Goal: Use online tool/utility: Use online tool/utility

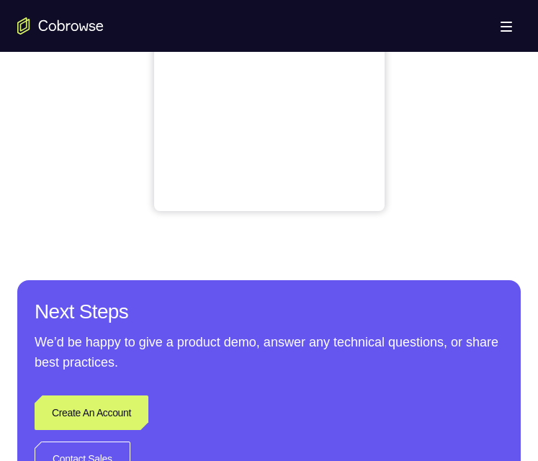
scroll to position [576, 0]
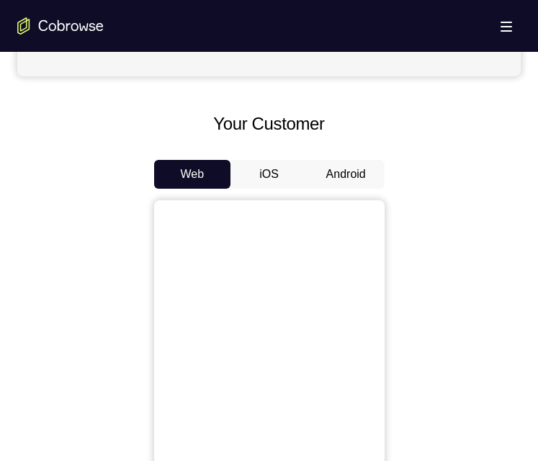
click at [336, 176] on button "Android" at bounding box center [346, 174] width 77 height 29
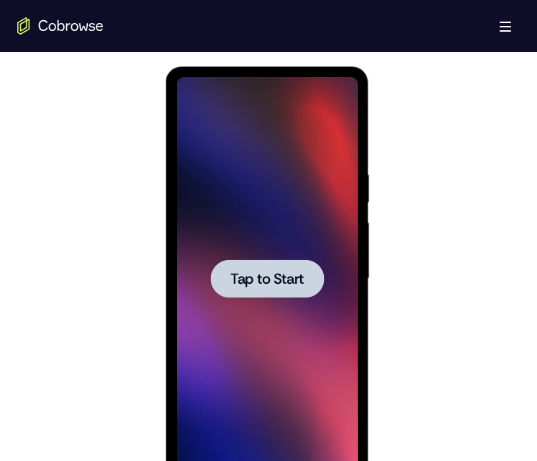
scroll to position [0, 0]
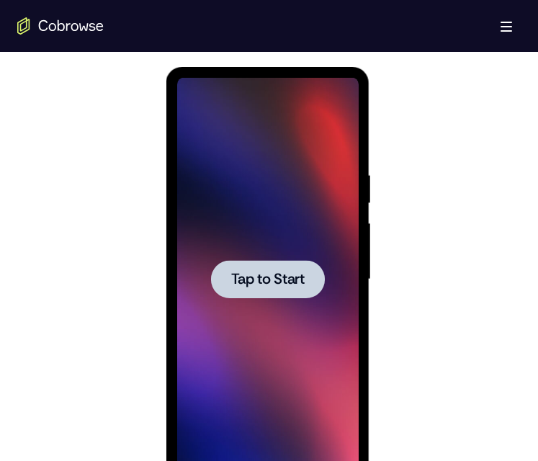
click at [254, 282] on span "Tap to Start" at bounding box center [267, 279] width 73 height 14
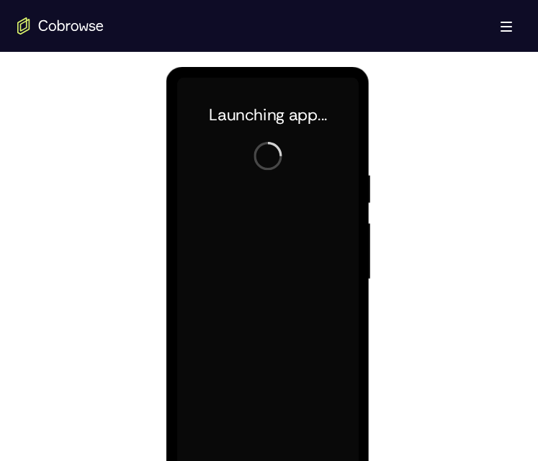
click at [479, 75] on div at bounding box center [269, 277] width 504 height 443
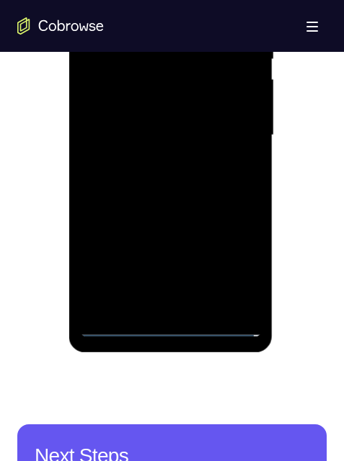
scroll to position [792, 0]
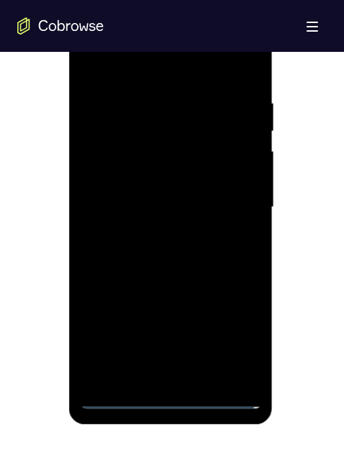
click at [174, 397] on div at bounding box center [171, 207] width 182 height 403
click at [164, 395] on div at bounding box center [171, 207] width 182 height 403
click at [170, 395] on div at bounding box center [171, 207] width 182 height 403
click at [173, 366] on div at bounding box center [171, 207] width 182 height 403
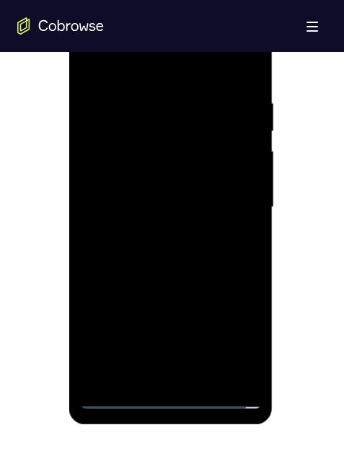
click at [118, 97] on div at bounding box center [171, 207] width 182 height 403
drag, startPoint x: 205, startPoint y: 318, endPoint x: 205, endPoint y: 240, distance: 78.5
click at [205, 311] on div at bounding box center [171, 207] width 182 height 403
click at [177, 374] on div at bounding box center [171, 207] width 182 height 403
click at [164, 218] on div at bounding box center [171, 207] width 182 height 403
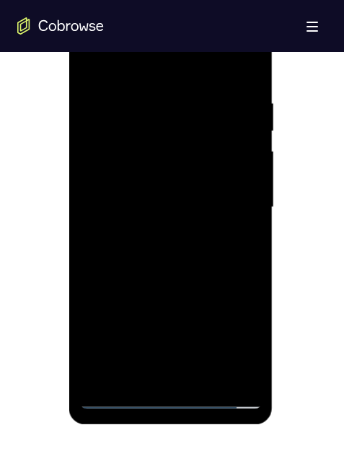
click at [144, 156] on div at bounding box center [171, 207] width 182 height 403
click at [205, 105] on div at bounding box center [171, 207] width 182 height 403
click at [155, 158] on div at bounding box center [171, 207] width 182 height 403
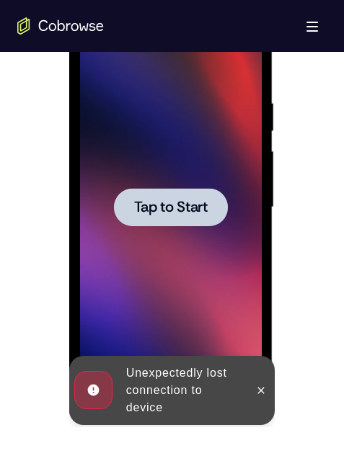
click at [187, 192] on div at bounding box center [171, 207] width 114 height 38
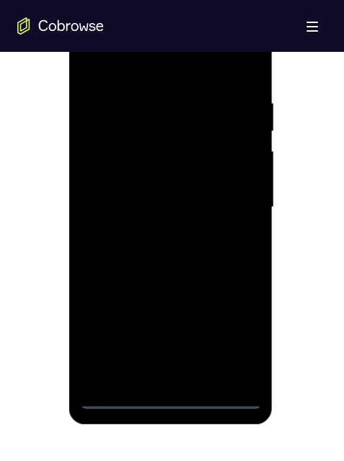
click at [170, 388] on div at bounding box center [171, 207] width 182 height 403
click at [169, 394] on div at bounding box center [171, 207] width 182 height 403
click at [169, 373] on div at bounding box center [171, 207] width 182 height 403
click at [109, 91] on div at bounding box center [171, 207] width 182 height 403
click at [161, 218] on div at bounding box center [171, 207] width 182 height 403
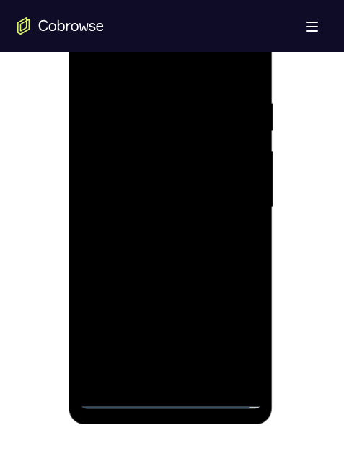
click at [160, 362] on div at bounding box center [171, 207] width 182 height 403
click at [157, 369] on div at bounding box center [171, 207] width 182 height 403
click at [137, 150] on div at bounding box center [171, 207] width 182 height 403
click at [123, 109] on div at bounding box center [171, 207] width 182 height 403
click at [158, 148] on div at bounding box center [171, 207] width 182 height 403
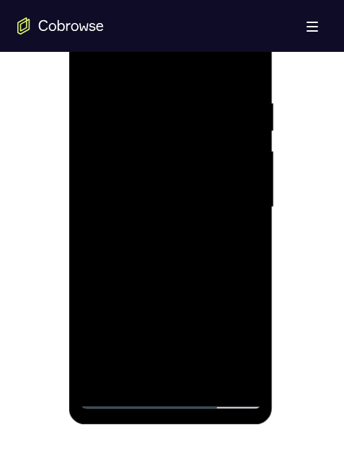
click at [94, 153] on div at bounding box center [171, 207] width 182 height 403
click at [133, 136] on div at bounding box center [171, 207] width 182 height 403
click at [237, 363] on div at bounding box center [171, 207] width 182 height 403
click at [230, 367] on div at bounding box center [171, 207] width 182 height 403
click at [128, 158] on div at bounding box center [171, 207] width 182 height 403
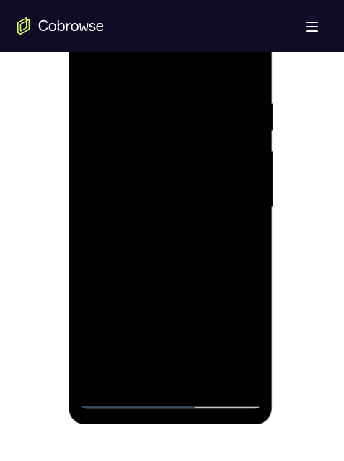
click at [189, 375] on div at bounding box center [171, 207] width 182 height 403
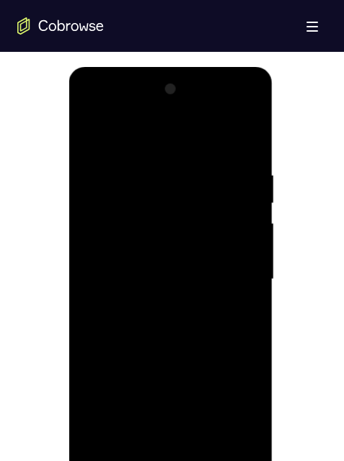
click at [238, 268] on div at bounding box center [171, 279] width 182 height 403
click at [193, 182] on div at bounding box center [171, 279] width 182 height 403
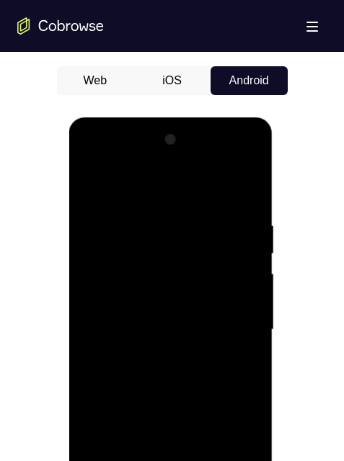
click at [95, 253] on div at bounding box center [171, 329] width 182 height 403
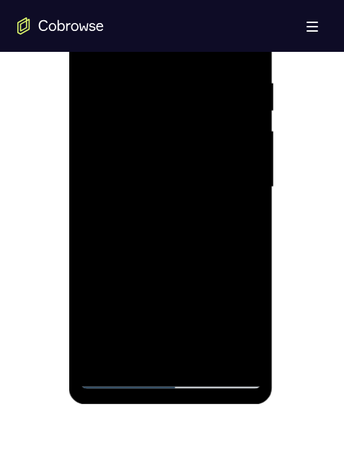
drag, startPoint x: 228, startPoint y: 255, endPoint x: 228, endPoint y: 148, distance: 107.3
click at [228, 147] on div at bounding box center [171, 187] width 182 height 403
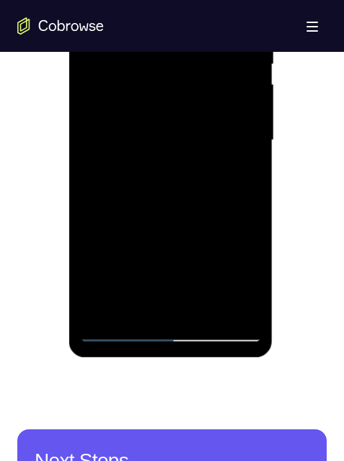
drag, startPoint x: 208, startPoint y: 225, endPoint x: 212, endPoint y: 81, distance: 143.4
click at [212, 81] on div at bounding box center [171, 140] width 182 height 403
drag, startPoint x: 187, startPoint y: 228, endPoint x: 199, endPoint y: 73, distance: 156.1
click at [199, 71] on div at bounding box center [171, 140] width 182 height 403
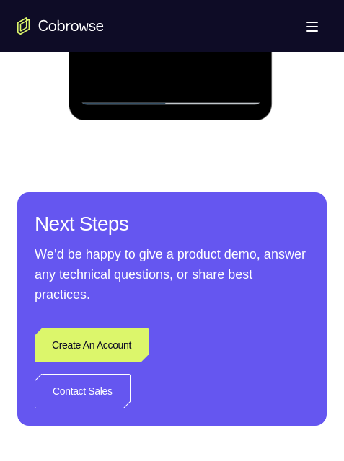
scroll to position [984, 0]
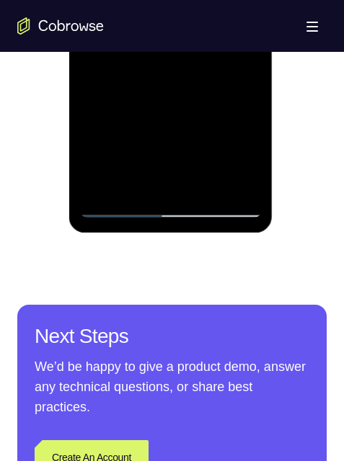
click at [86, 0] on div at bounding box center [171, 15] width 182 height 403
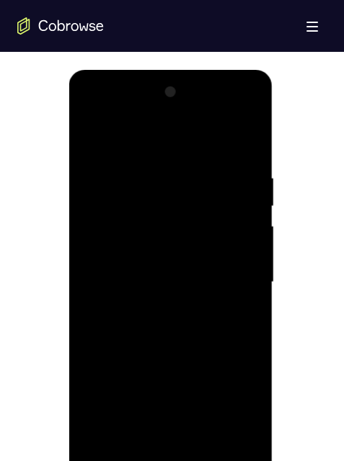
click at [183, 460] on div at bounding box center [171, 282] width 182 height 403
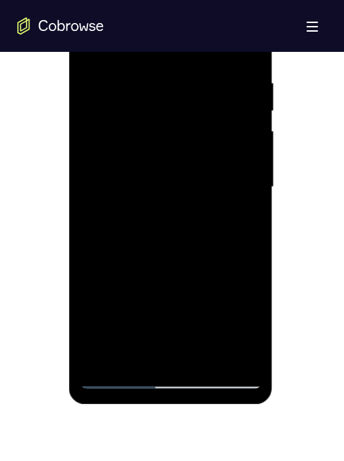
click at [170, 353] on div at bounding box center [171, 187] width 182 height 403
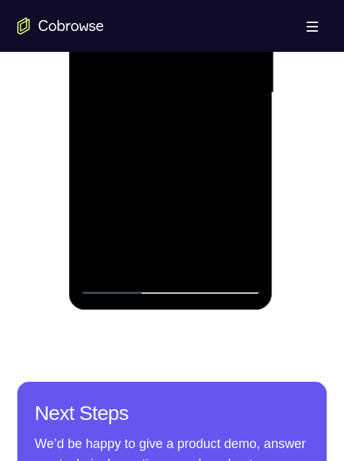
click at [139, 0] on div at bounding box center [171, 92] width 182 height 403
click at [253, 256] on div at bounding box center [171, 92] width 182 height 403
click at [122, 94] on div at bounding box center [171, 92] width 182 height 403
click at [129, 106] on div at bounding box center [171, 92] width 182 height 403
click at [140, 109] on div at bounding box center [171, 92] width 182 height 403
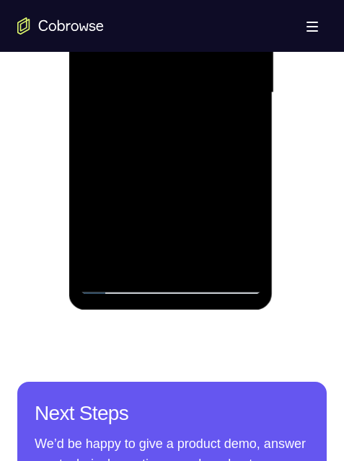
click at [93, 255] on div at bounding box center [171, 92] width 182 height 403
click at [96, 102] on div at bounding box center [171, 92] width 182 height 403
click at [148, 211] on div at bounding box center [171, 92] width 182 height 403
click at [143, 212] on div at bounding box center [171, 92] width 182 height 403
click at [145, 209] on div at bounding box center [171, 92] width 182 height 403
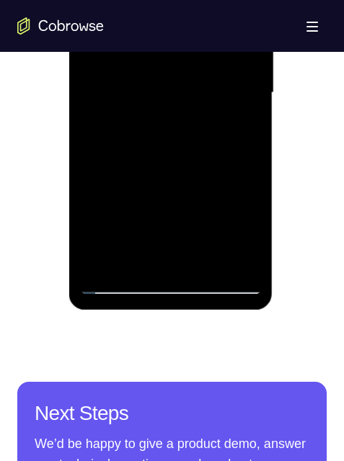
click at [147, 206] on div at bounding box center [171, 92] width 182 height 403
click at [250, 256] on div at bounding box center [171, 92] width 182 height 403
